Goal: Check status: Check status

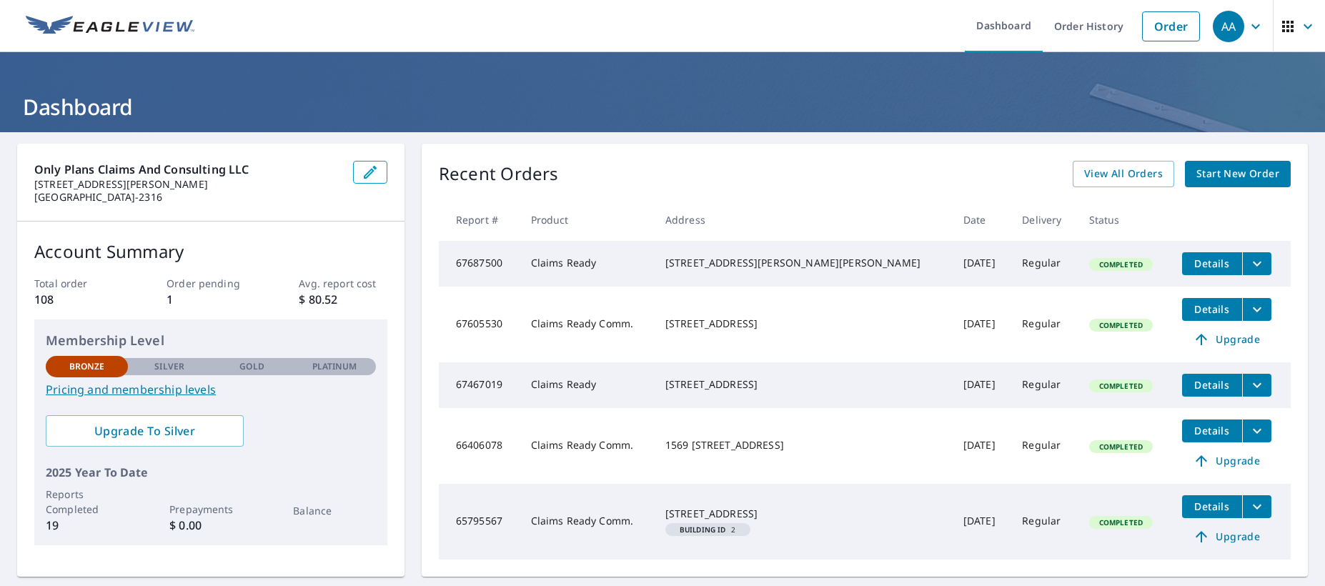
click at [819, 331] on div "[STREET_ADDRESS]" at bounding box center [802, 324] width 275 height 14
drag, startPoint x: 579, startPoint y: 350, endPoint x: 625, endPoint y: 349, distance: 46.5
click at [579, 350] on td "Claims Ready Comm." at bounding box center [586, 325] width 134 height 76
click at [1190, 316] on span "Details" at bounding box center [1211, 309] width 43 height 14
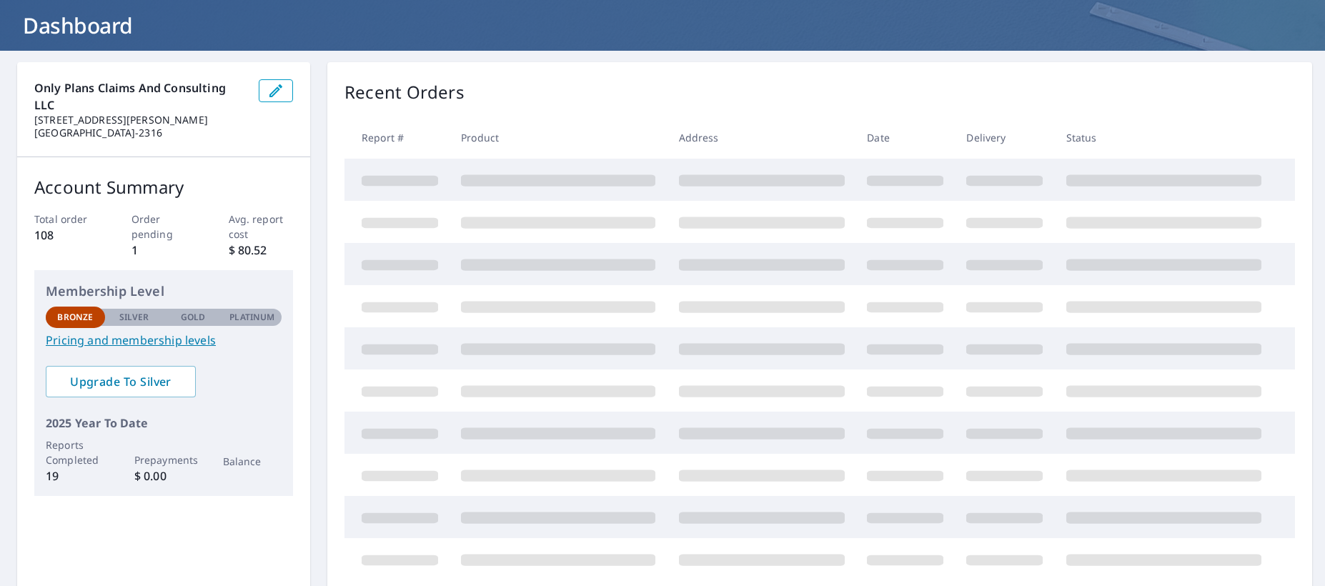
scroll to position [81, 0]
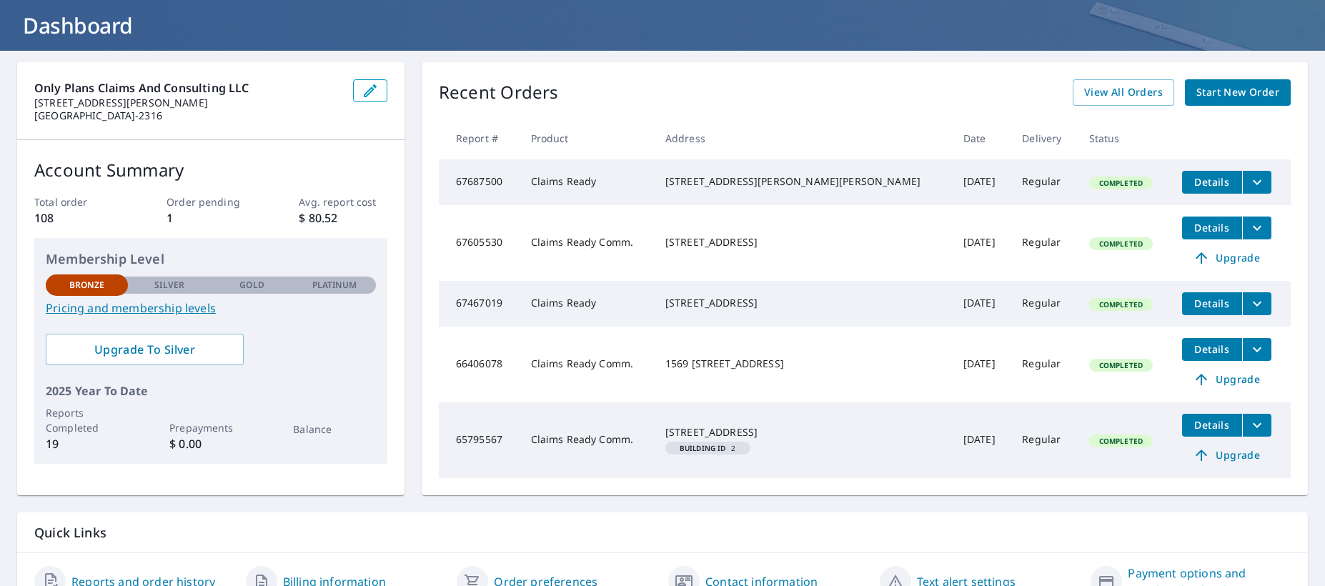
click at [1248, 236] on icon "filesDropdownBtn-67605530" at bounding box center [1256, 227] width 17 height 17
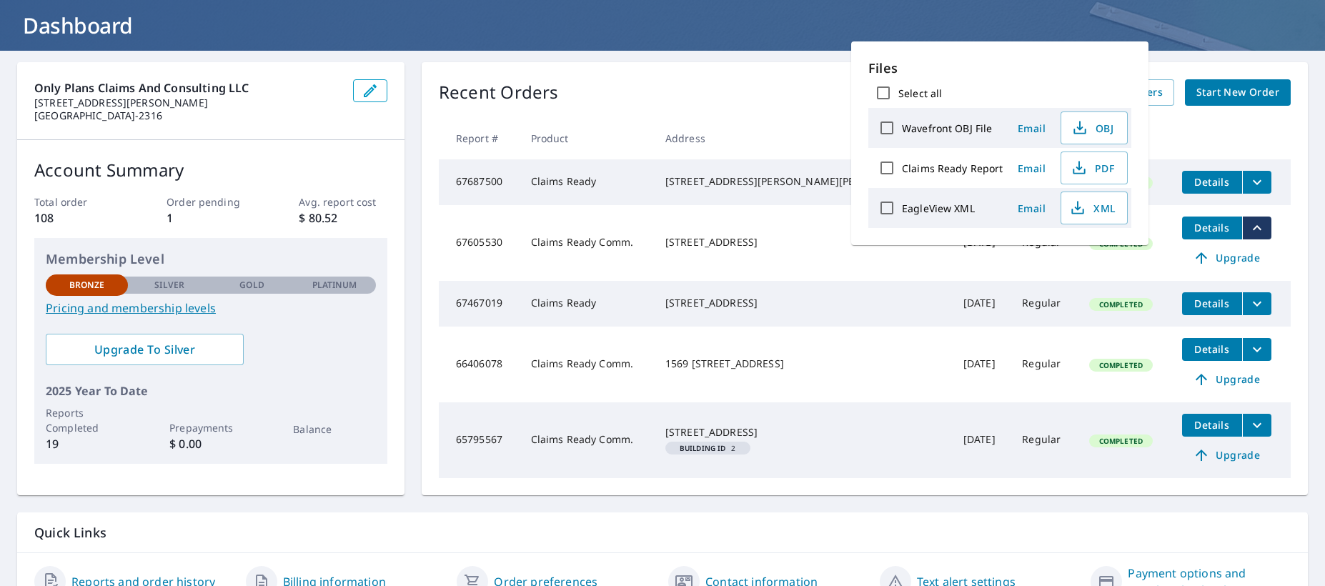
click at [1248, 236] on icon "filesDropdownBtn-67605530" at bounding box center [1256, 227] width 17 height 17
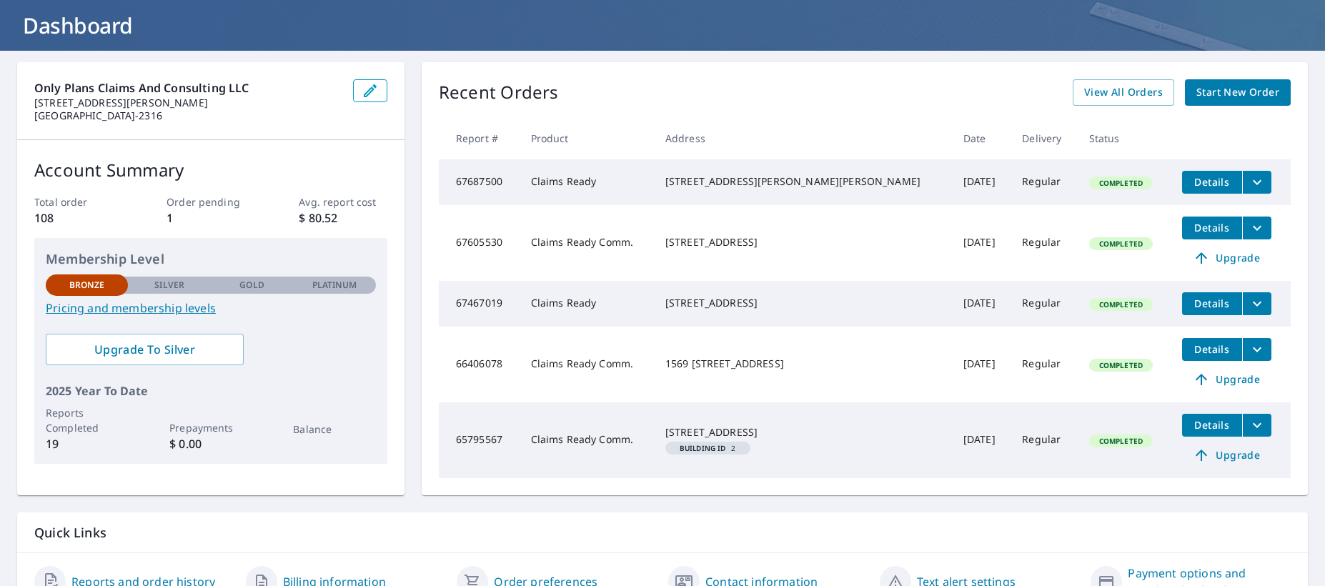
scroll to position [0, 0]
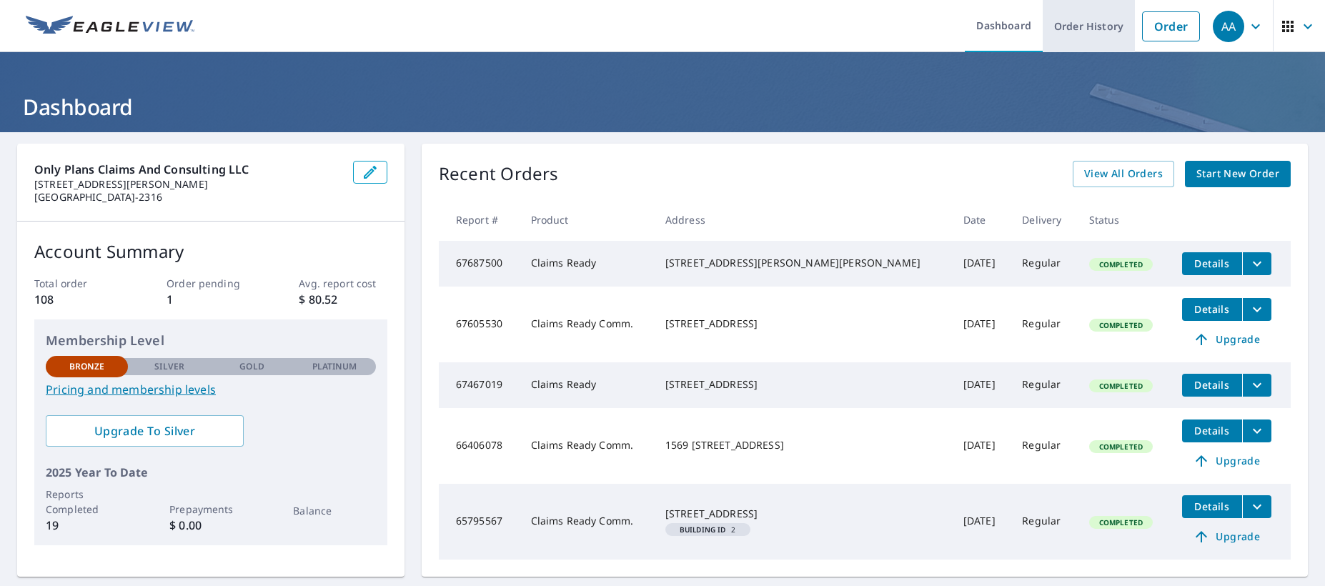
click at [1089, 36] on link "Order History" at bounding box center [1089, 26] width 92 height 52
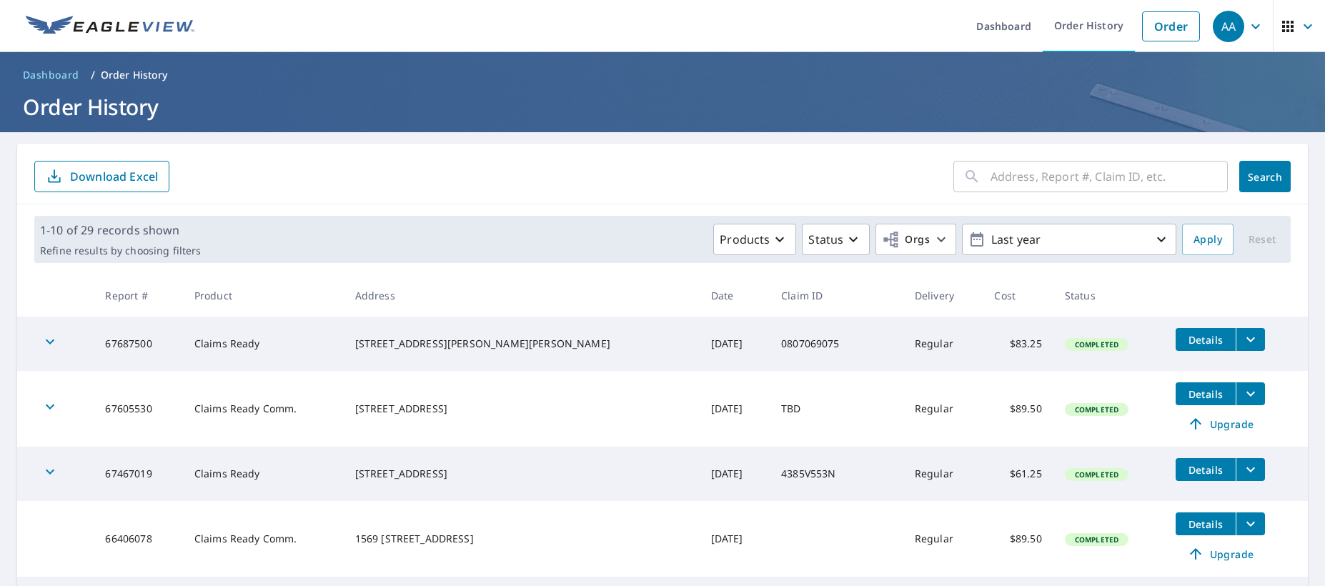
click at [983, 408] on td "$89.50" at bounding box center [1018, 409] width 70 height 76
click at [983, 409] on td "$89.50" at bounding box center [1018, 409] width 70 height 76
copy td "89.50"
click at [134, 410] on td "67605530" at bounding box center [138, 409] width 89 height 76
click at [1247, 24] on icon "button" at bounding box center [1255, 26] width 17 height 17
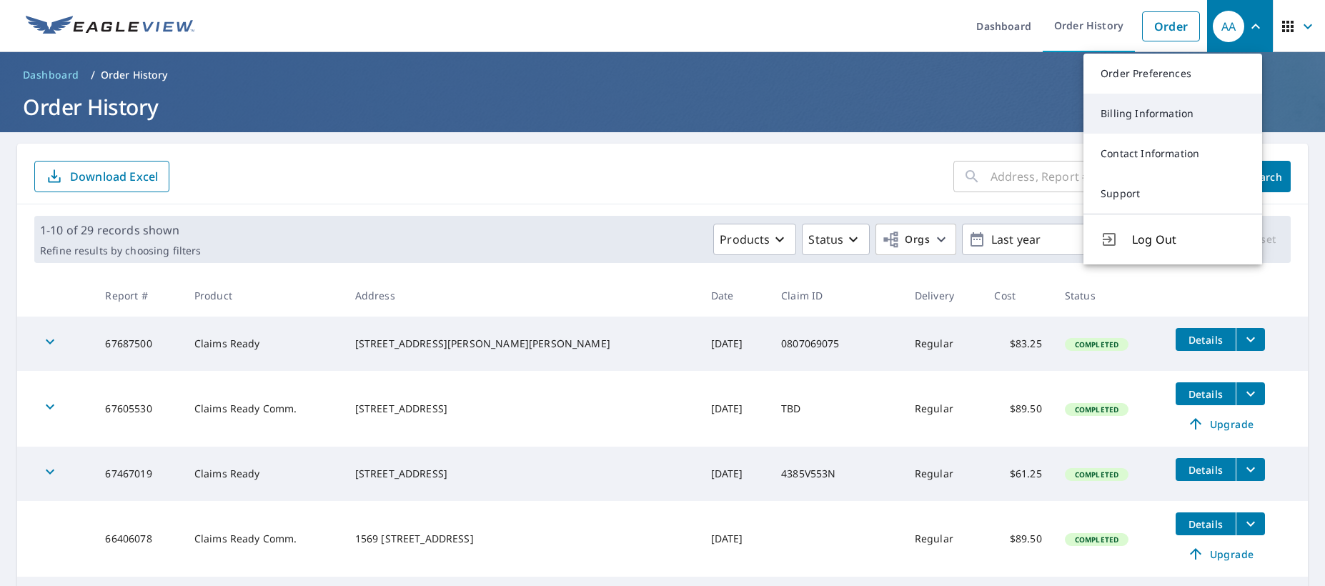
click at [1153, 111] on link "Billing Information" at bounding box center [1172, 114] width 179 height 40
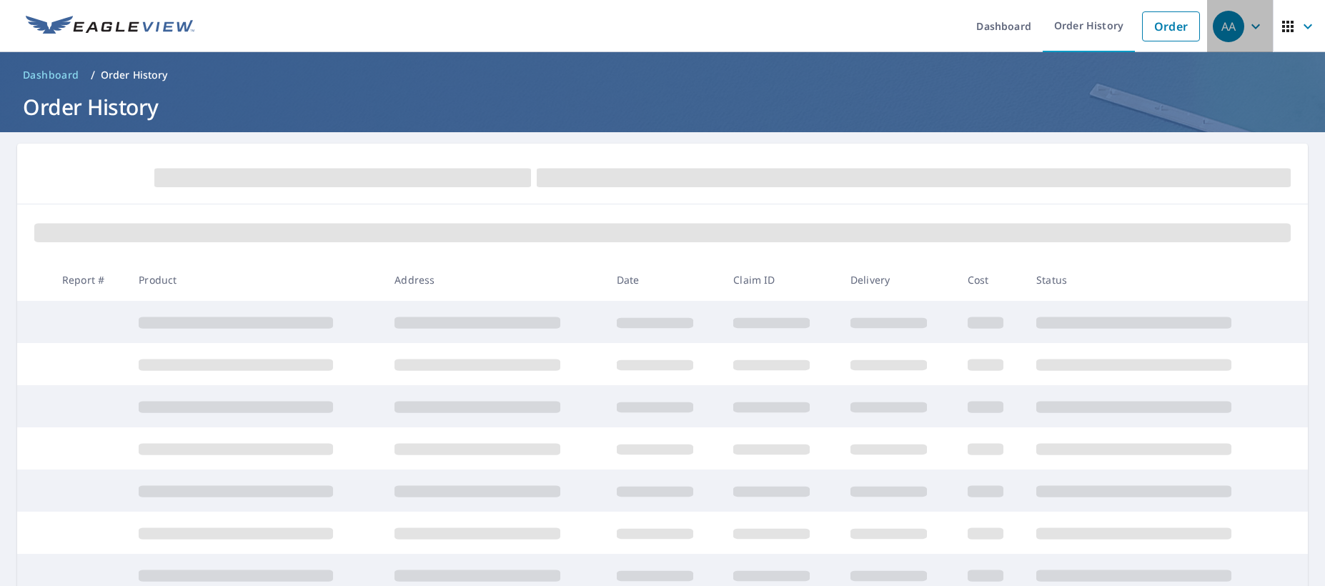
click at [1251, 25] on icon "button" at bounding box center [1255, 26] width 9 height 5
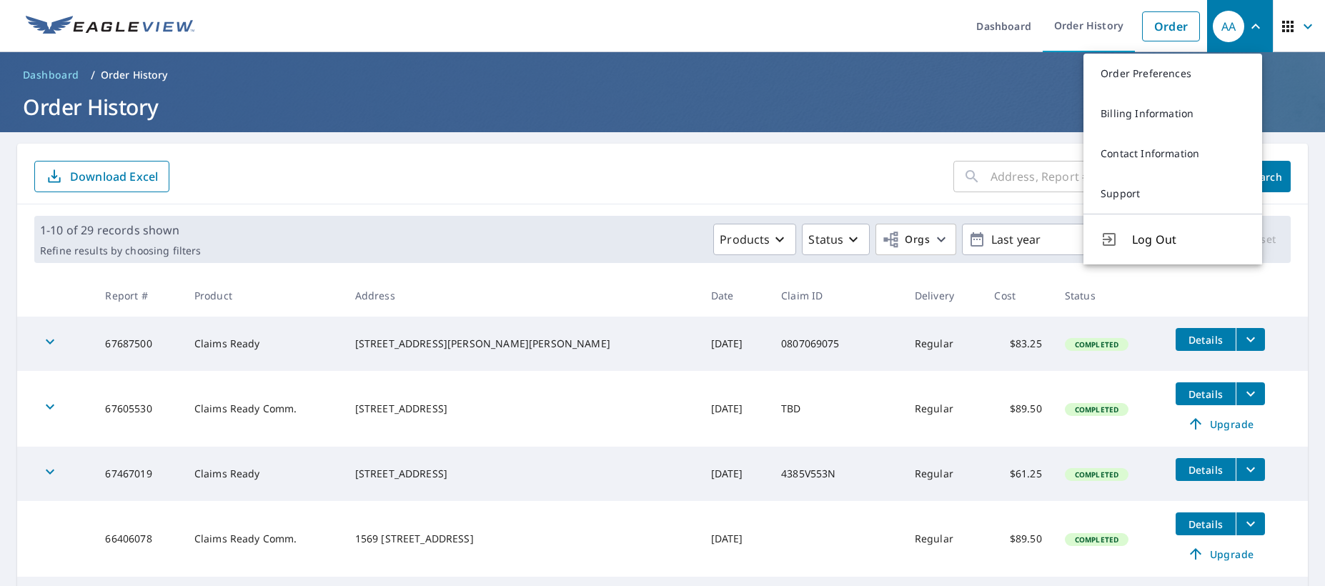
click at [139, 407] on td "67605530" at bounding box center [138, 409] width 89 height 76
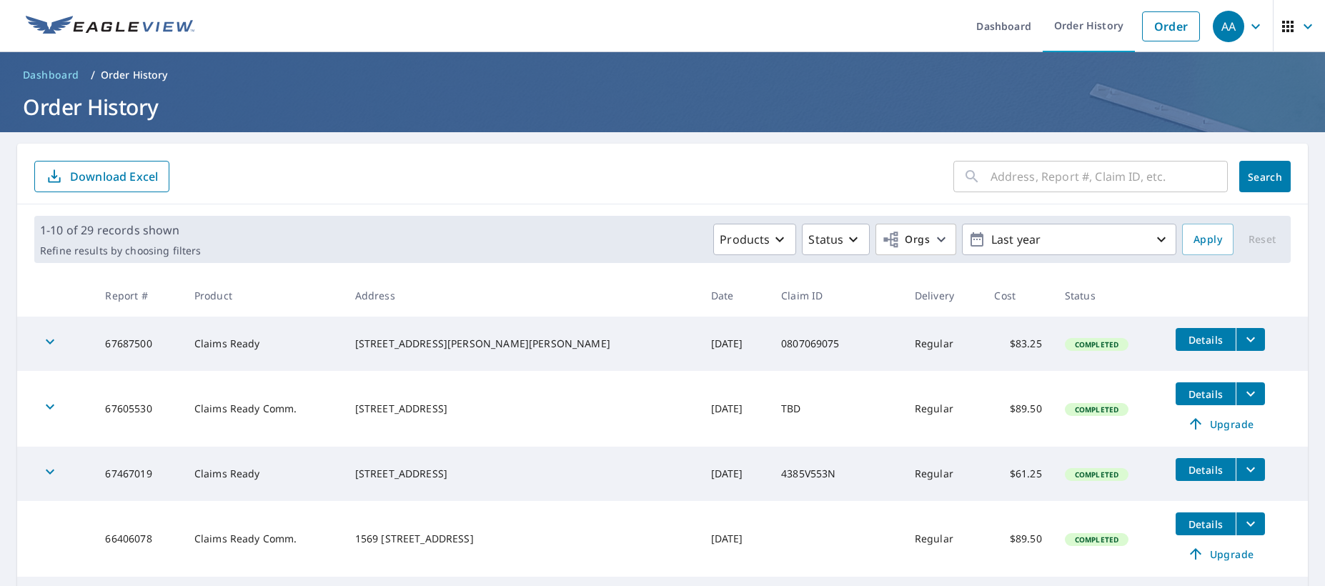
click at [44, 407] on icon "button" at bounding box center [49, 406] width 17 height 17
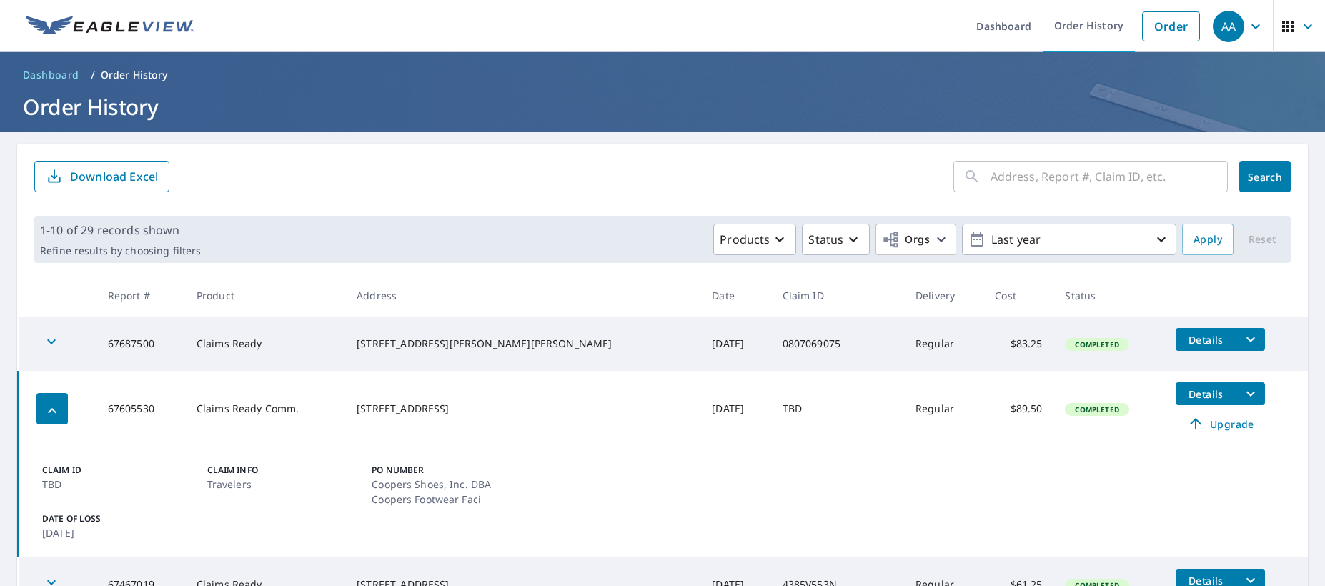
scroll to position [71, 0]
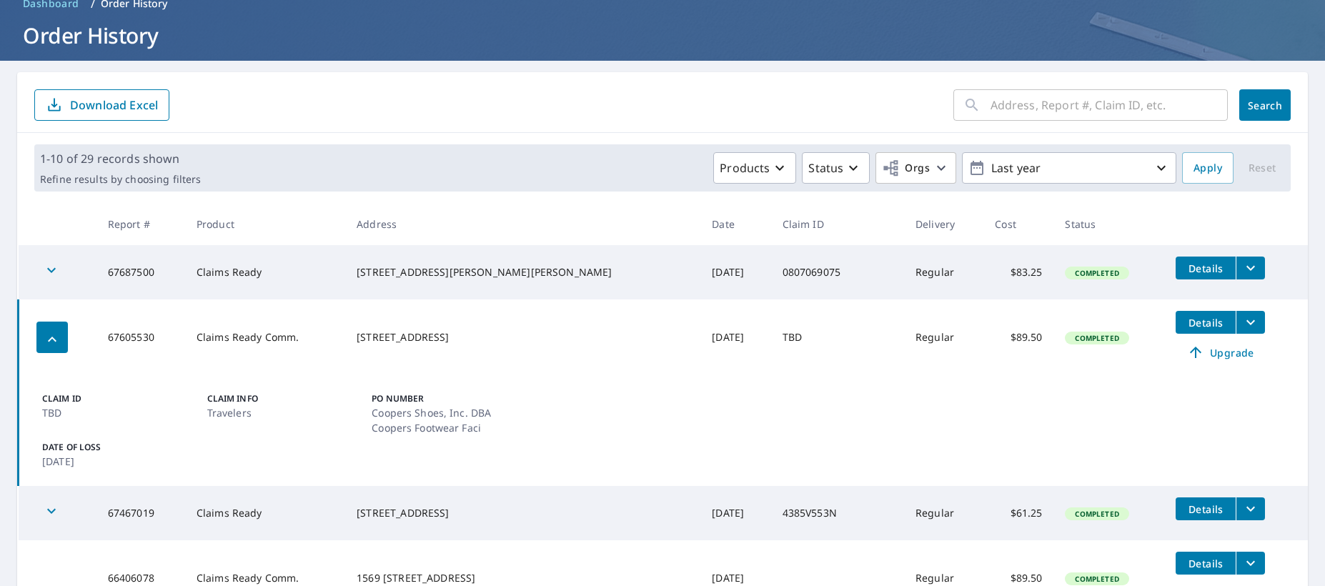
click at [137, 336] on td "67605530" at bounding box center [140, 337] width 89 height 76
copy td "67605530"
